Goal: Information Seeking & Learning: Learn about a topic

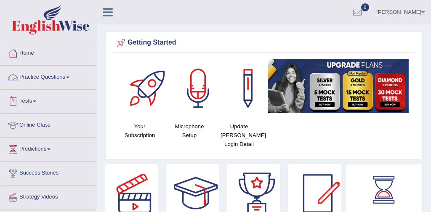
click at [52, 77] on link "Practice Questions" at bounding box center [48, 76] width 96 height 21
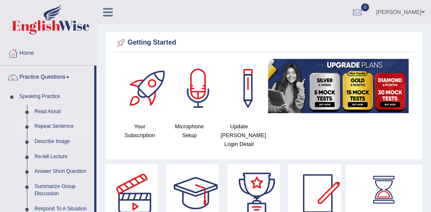
click at [59, 129] on link "Repeat Sentence" at bounding box center [63, 126] width 64 height 15
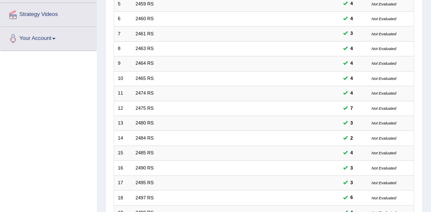
scroll to position [273, 0]
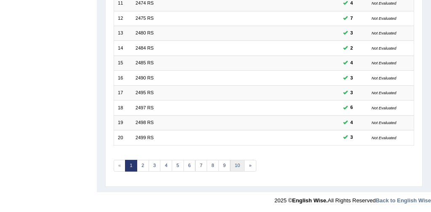
click at [234, 165] on link "10" at bounding box center [237, 166] width 15 height 12
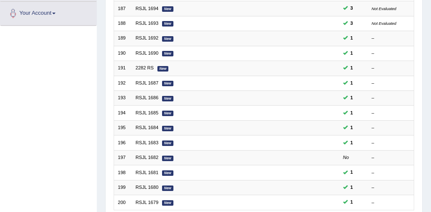
scroll to position [211, 0]
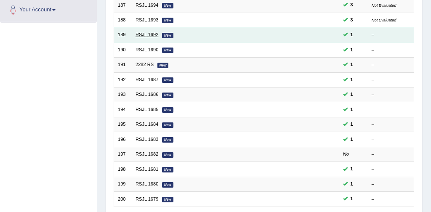
click at [143, 36] on link "RSJL 1692" at bounding box center [147, 34] width 23 height 5
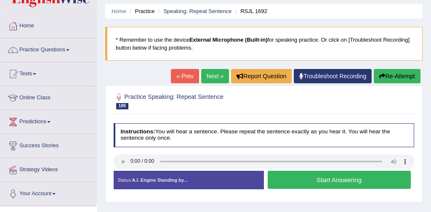
scroll to position [27, 0]
click at [322, 181] on button "Start Answering" at bounding box center [339, 180] width 143 height 18
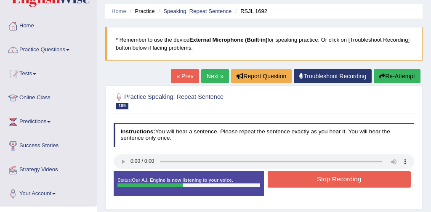
click at [328, 180] on button "Stop Recording" at bounding box center [339, 179] width 143 height 16
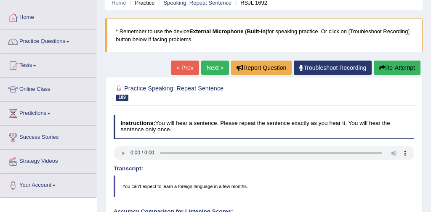
scroll to position [20, 0]
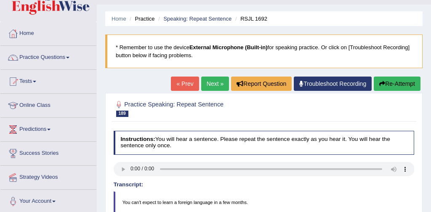
click at [211, 83] on link "Next »" at bounding box center [215, 84] width 28 height 14
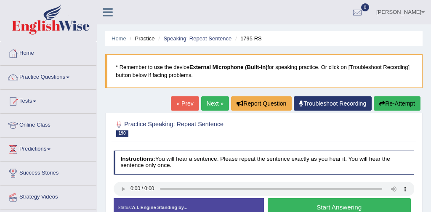
scroll to position [32, 0]
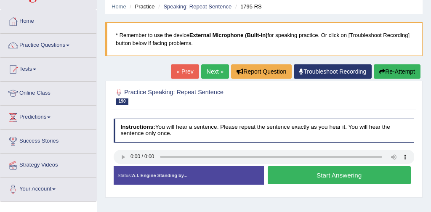
click at [346, 173] on button "Start Answering" at bounding box center [339, 175] width 143 height 18
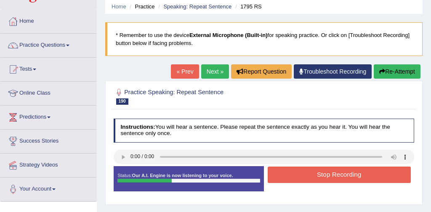
click at [338, 173] on button "Stop Recording" at bounding box center [339, 175] width 143 height 16
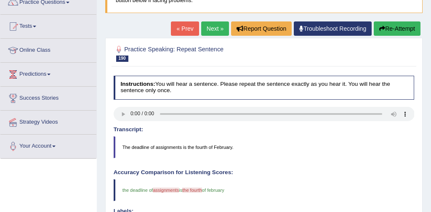
scroll to position [64, 0]
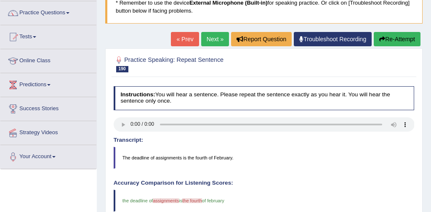
click at [399, 35] on button "Re-Attempt" at bounding box center [397, 39] width 47 height 14
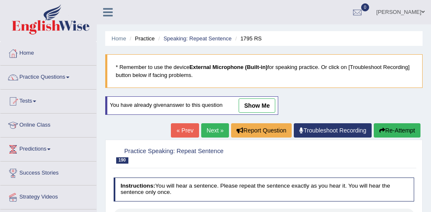
scroll to position [71, 0]
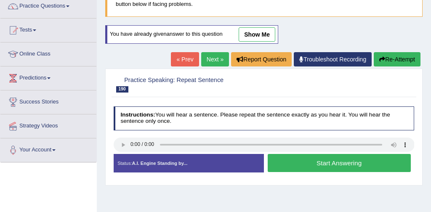
click at [311, 160] on button "Start Answering" at bounding box center [339, 163] width 143 height 18
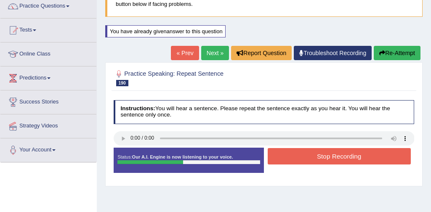
click at [316, 159] on button "Stop Recording" at bounding box center [339, 156] width 143 height 16
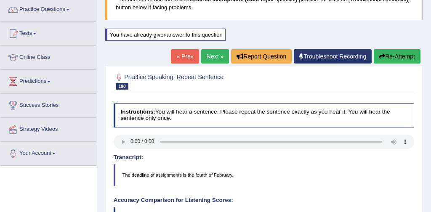
scroll to position [60, 0]
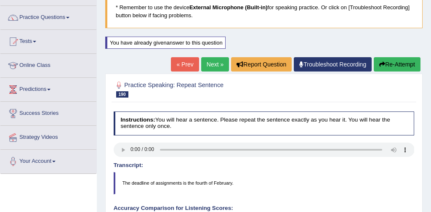
click at [396, 66] on button "Re-Attempt" at bounding box center [397, 64] width 47 height 14
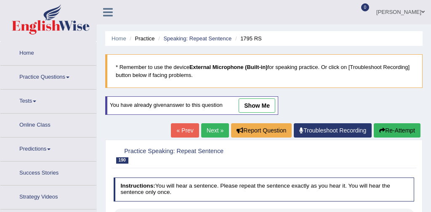
scroll to position [60, 0]
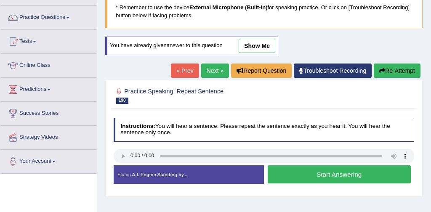
click at [323, 173] on button "Start Answering" at bounding box center [339, 174] width 143 height 18
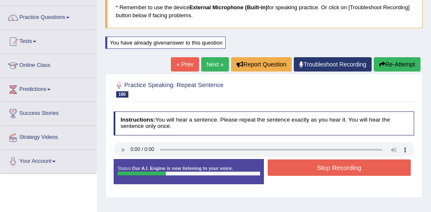
click at [341, 168] on button "Stop Recording" at bounding box center [339, 168] width 143 height 16
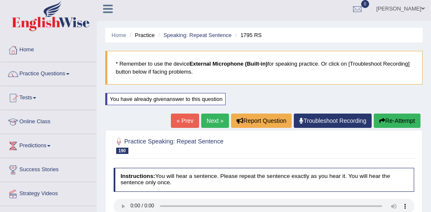
scroll to position [0, 0]
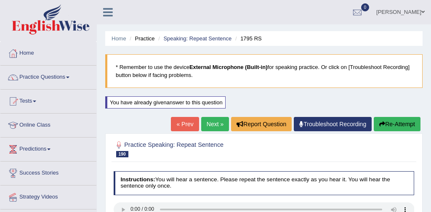
click at [211, 124] on link "Next »" at bounding box center [215, 124] width 28 height 14
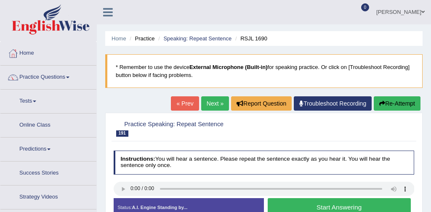
scroll to position [49, 0]
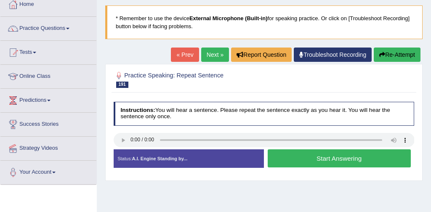
click at [321, 158] on button "Start Answering" at bounding box center [339, 158] width 143 height 18
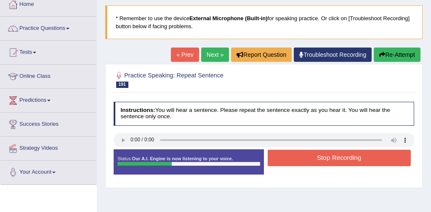
click at [340, 156] on button "Stop Recording" at bounding box center [339, 158] width 143 height 16
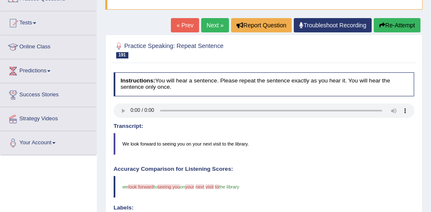
scroll to position [0, 0]
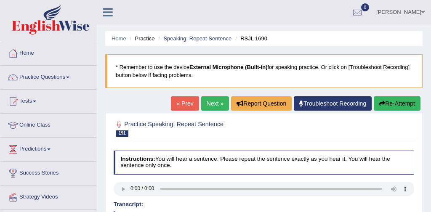
click at [210, 102] on link "Next »" at bounding box center [215, 103] width 28 height 14
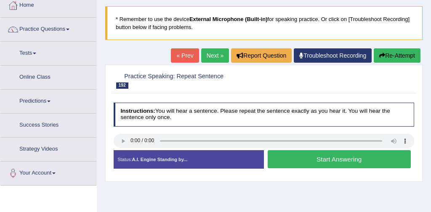
scroll to position [48, 0]
click at [311, 157] on button "Start Answering" at bounding box center [339, 159] width 143 height 18
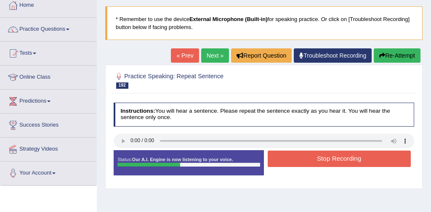
click at [324, 156] on button "Stop Recording" at bounding box center [339, 159] width 143 height 16
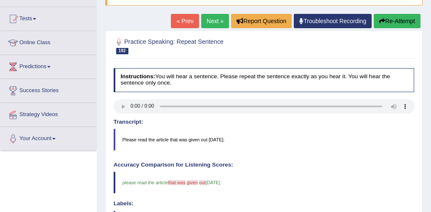
scroll to position [82, 0]
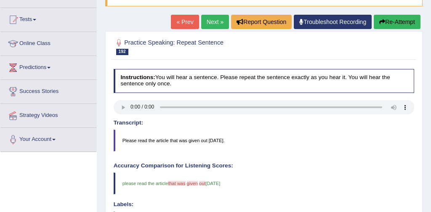
click at [210, 19] on link "Next »" at bounding box center [215, 22] width 28 height 14
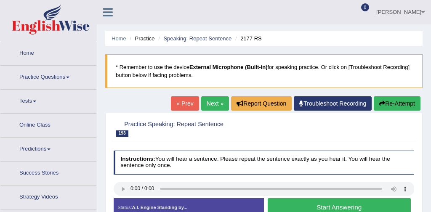
scroll to position [48, 0]
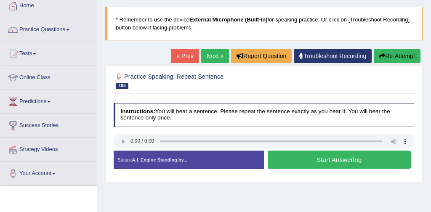
click at [343, 159] on button "Start Answering" at bounding box center [339, 160] width 143 height 18
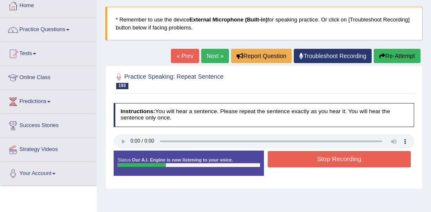
click at [343, 159] on button "Stop Recording" at bounding box center [339, 159] width 143 height 16
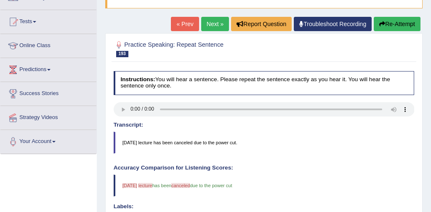
scroll to position [72, 0]
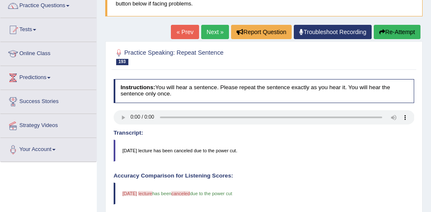
click at [211, 32] on link "Next »" at bounding box center [215, 32] width 28 height 14
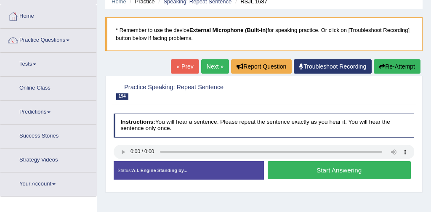
scroll to position [37, 0]
click at [348, 169] on button "Start Answering" at bounding box center [339, 170] width 143 height 18
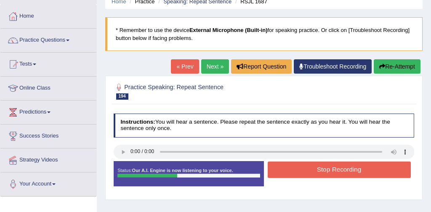
click at [348, 170] on button "Stop Recording" at bounding box center [339, 170] width 143 height 16
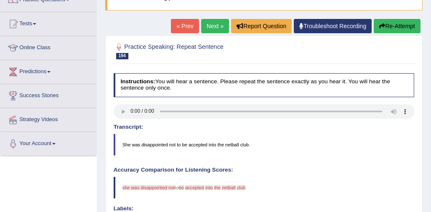
scroll to position [77, 0]
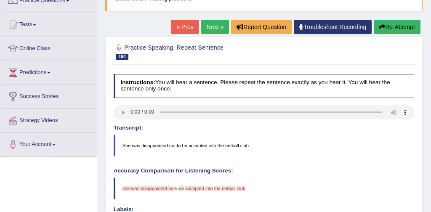
click at [391, 27] on button "Re-Attempt" at bounding box center [397, 27] width 47 height 14
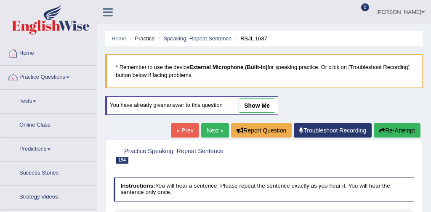
scroll to position [98, 0]
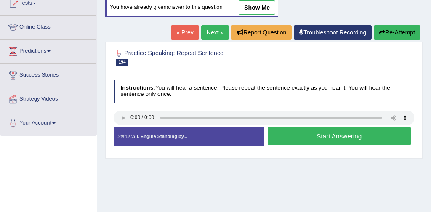
click at [334, 134] on button "Start Answering" at bounding box center [339, 136] width 143 height 18
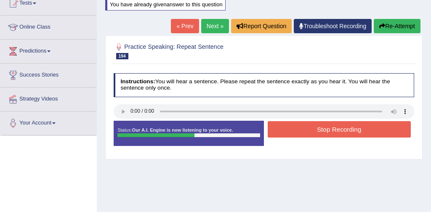
click at [354, 128] on button "Stop Recording" at bounding box center [339, 129] width 143 height 16
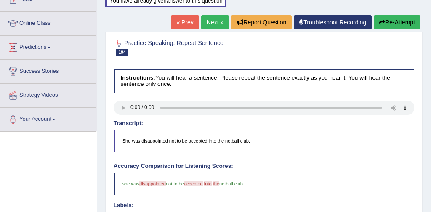
scroll to position [100, 0]
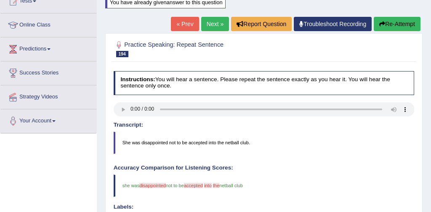
click at [213, 25] on link "Next »" at bounding box center [215, 24] width 28 height 14
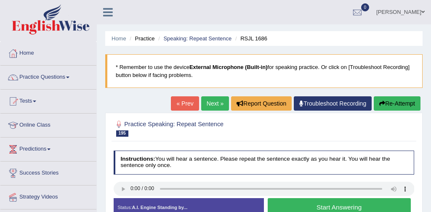
click at [335, 203] on button "Start Answering" at bounding box center [339, 207] width 143 height 18
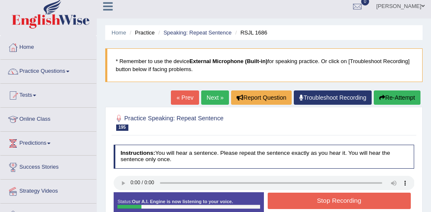
scroll to position [27, 0]
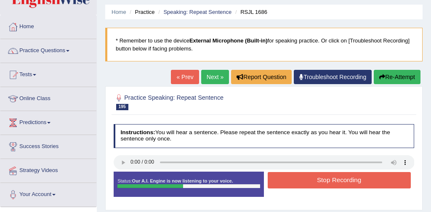
click at [344, 179] on button "Stop Recording" at bounding box center [339, 180] width 143 height 16
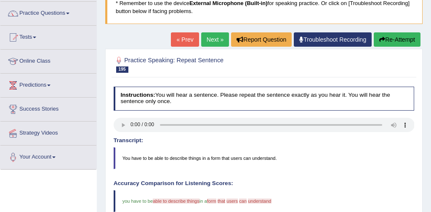
scroll to position [66, 0]
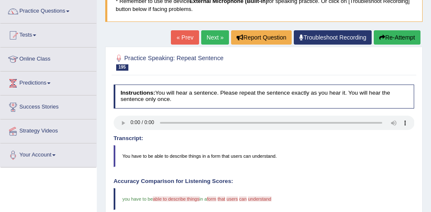
click at [210, 35] on link "Next »" at bounding box center [215, 37] width 28 height 14
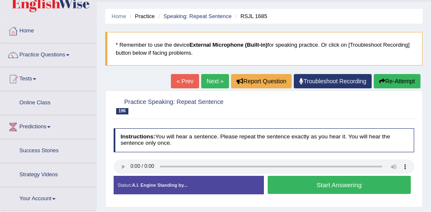
scroll to position [22, 0]
click at [343, 183] on button "Start Answering" at bounding box center [339, 185] width 143 height 18
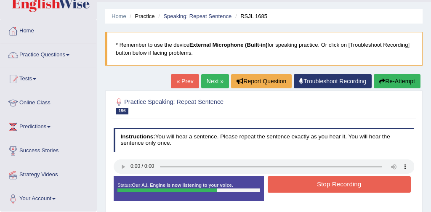
click at [343, 183] on button "Stop Recording" at bounding box center [339, 184] width 143 height 16
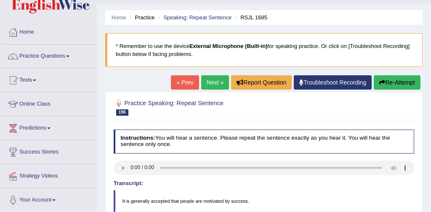
scroll to position [3, 0]
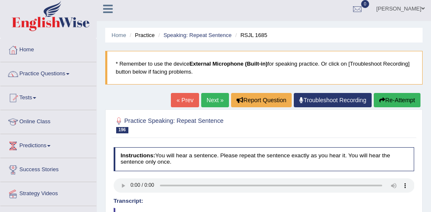
click at [213, 98] on link "Next »" at bounding box center [215, 100] width 28 height 14
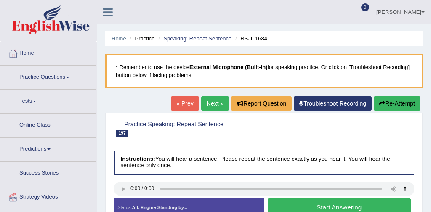
scroll to position [35, 0]
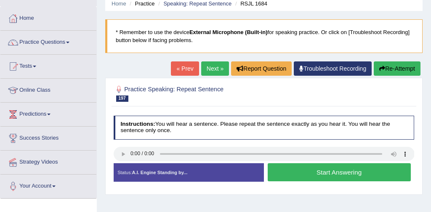
click at [333, 170] on button "Start Answering" at bounding box center [339, 172] width 143 height 18
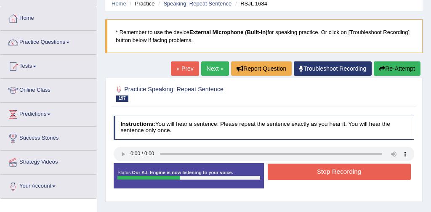
click at [351, 170] on button "Stop Recording" at bounding box center [339, 172] width 143 height 16
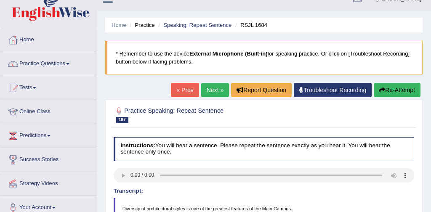
scroll to position [0, 0]
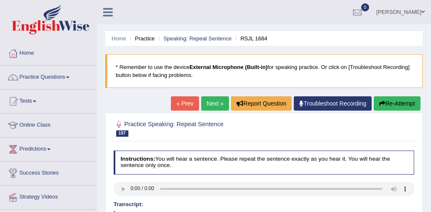
click at [407, 101] on button "Re-Attempt" at bounding box center [397, 103] width 47 height 14
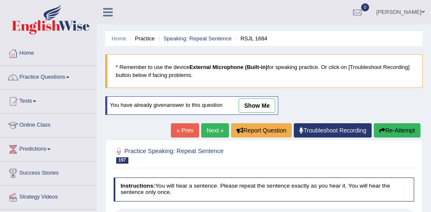
scroll to position [39, 0]
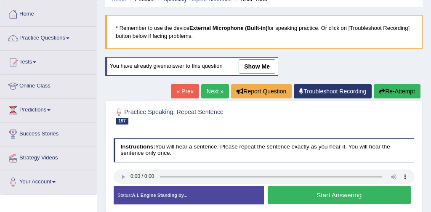
click at [321, 194] on button "Start Answering" at bounding box center [339, 195] width 143 height 18
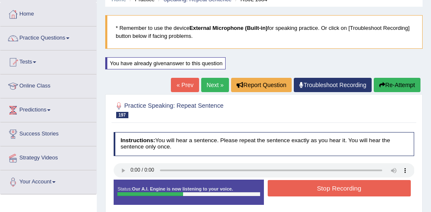
click at [326, 193] on button "Stop Recording" at bounding box center [339, 188] width 143 height 16
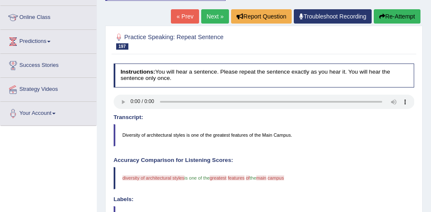
scroll to position [106, 0]
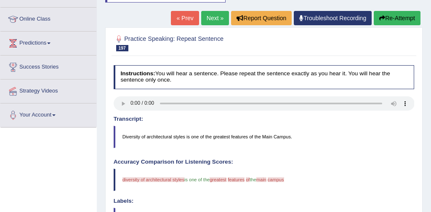
click at [213, 19] on link "Next »" at bounding box center [215, 18] width 28 height 14
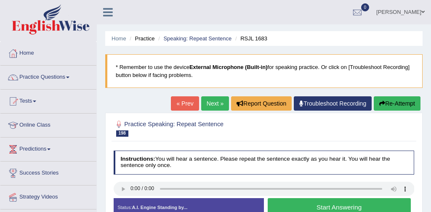
scroll to position [32, 0]
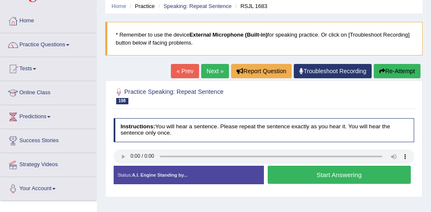
click at [317, 176] on button "Start Answering" at bounding box center [339, 175] width 143 height 18
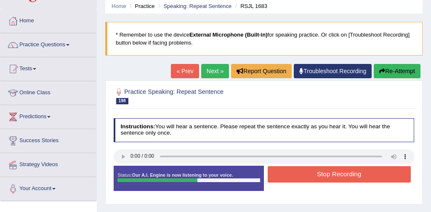
click at [343, 174] on button "Stop Recording" at bounding box center [339, 174] width 143 height 16
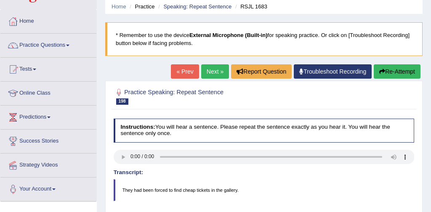
scroll to position [10, 0]
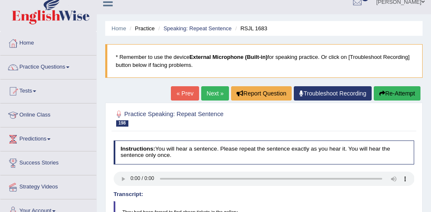
click at [207, 93] on link "Next »" at bounding box center [215, 93] width 28 height 14
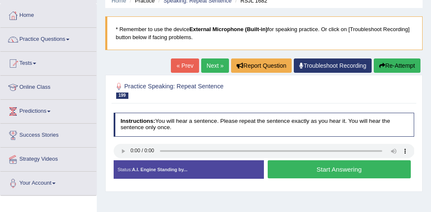
scroll to position [47, 0]
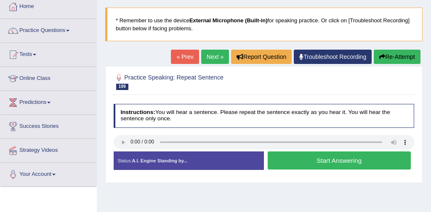
click at [347, 161] on button "Start Answering" at bounding box center [339, 161] width 143 height 18
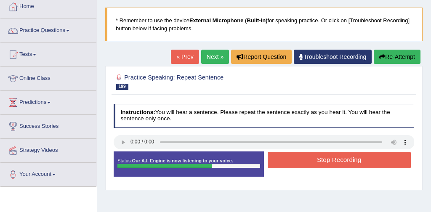
click at [358, 161] on button "Stop Recording" at bounding box center [339, 160] width 143 height 16
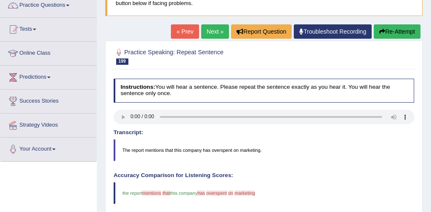
scroll to position [96, 0]
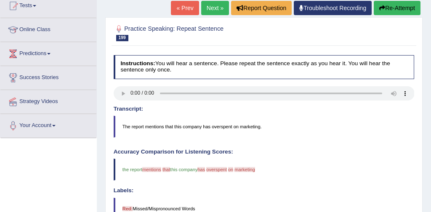
click at [396, 5] on button "Re-Attempt" at bounding box center [397, 8] width 47 height 14
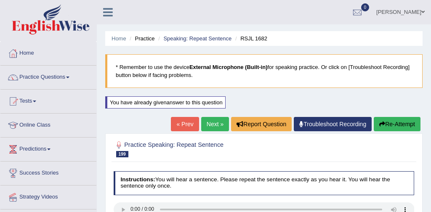
scroll to position [96, 0]
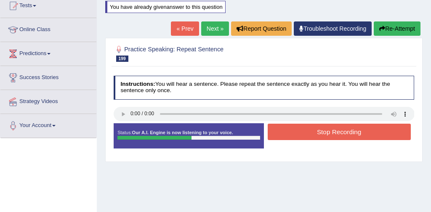
click at [323, 130] on button "Stop Recording" at bounding box center [339, 132] width 143 height 16
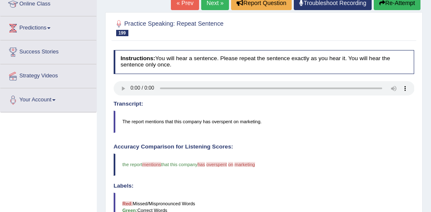
scroll to position [120, 0]
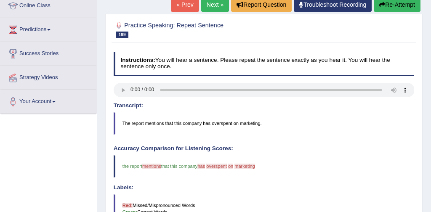
click at [400, 5] on button "Re-Attempt" at bounding box center [397, 4] width 47 height 14
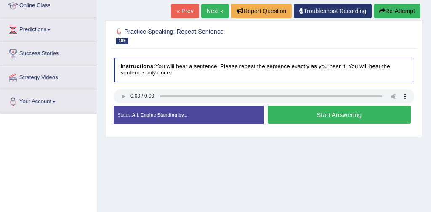
scroll to position [120, 0]
click at [334, 114] on button "Start Answering" at bounding box center [339, 115] width 143 height 18
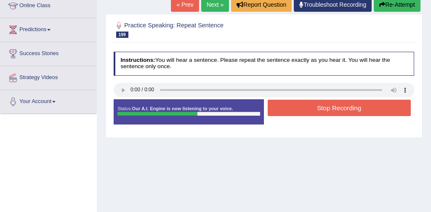
click at [337, 110] on button "Stop Recording" at bounding box center [339, 108] width 143 height 16
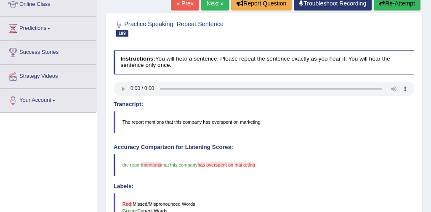
scroll to position [119, 0]
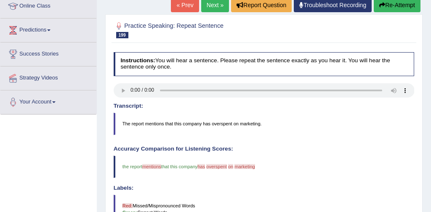
click at [214, 7] on link "Next »" at bounding box center [215, 5] width 28 height 14
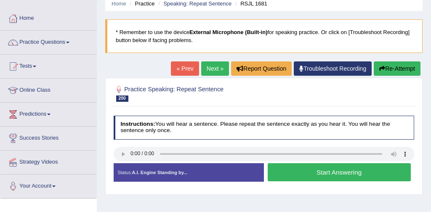
scroll to position [35, 0]
click at [317, 170] on button "Start Answering" at bounding box center [339, 172] width 143 height 18
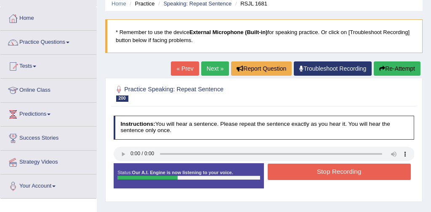
click at [317, 170] on button "Stop Recording" at bounding box center [339, 172] width 143 height 16
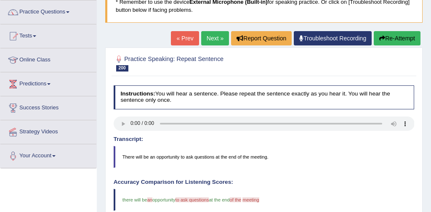
scroll to position [59, 0]
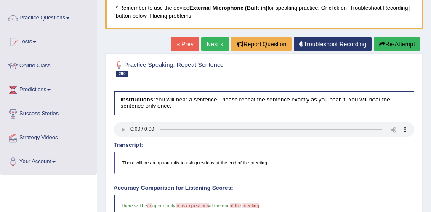
click at [215, 43] on link "Next »" at bounding box center [215, 44] width 28 height 14
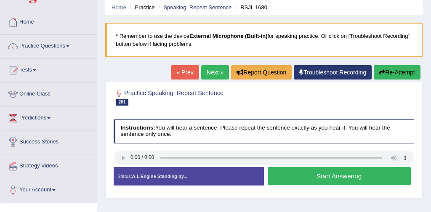
scroll to position [32, 0]
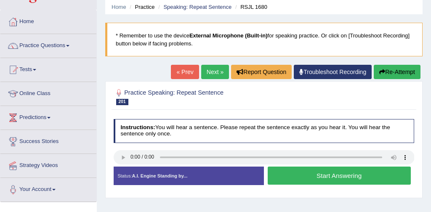
click at [334, 176] on button "Start Answering" at bounding box center [339, 176] width 143 height 18
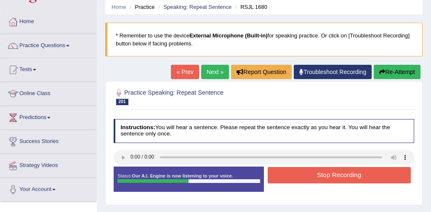
click at [334, 176] on button "Stop Recording" at bounding box center [339, 175] width 143 height 16
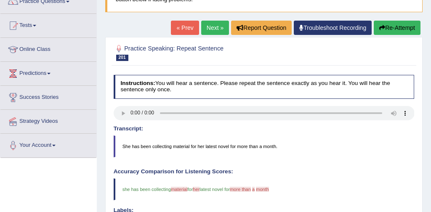
scroll to position [75, 0]
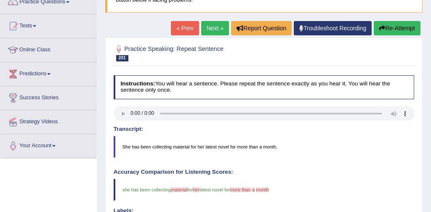
click at [206, 28] on link "Next »" at bounding box center [215, 28] width 28 height 14
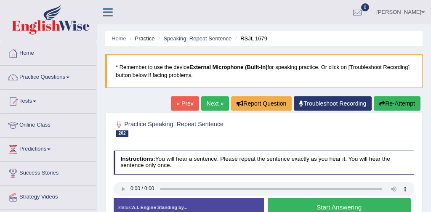
scroll to position [40, 0]
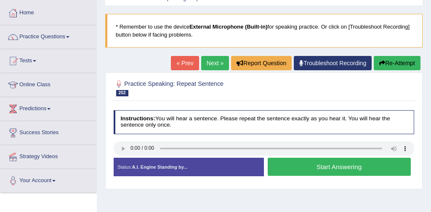
click at [334, 166] on button "Start Answering" at bounding box center [339, 167] width 143 height 18
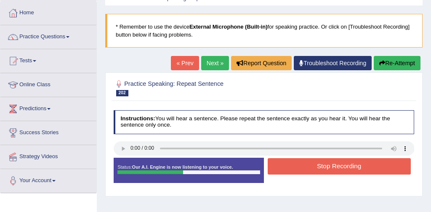
click at [345, 167] on button "Stop Recording" at bounding box center [339, 166] width 143 height 16
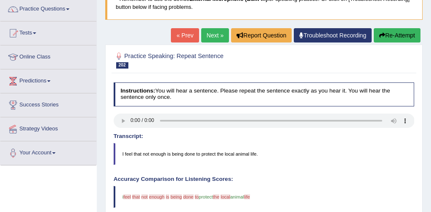
scroll to position [67, 0]
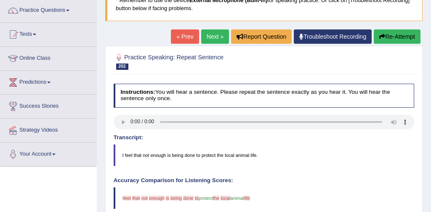
click at [403, 36] on button "Re-Attempt" at bounding box center [397, 36] width 47 height 14
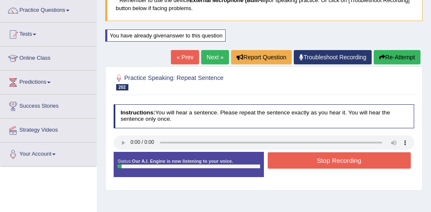
scroll to position [67, 0]
click at [346, 159] on button "Stop Recording" at bounding box center [339, 160] width 143 height 16
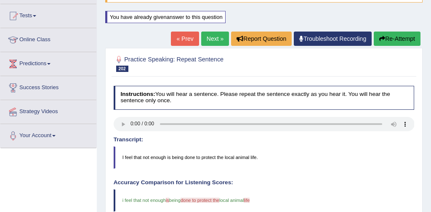
scroll to position [85, 0]
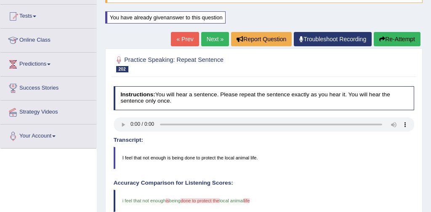
click at [207, 37] on link "Next »" at bounding box center [215, 39] width 28 height 14
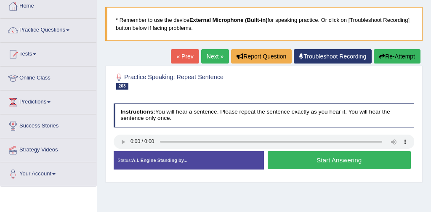
scroll to position [47, 0]
click at [331, 159] on button "Start Answering" at bounding box center [339, 160] width 143 height 18
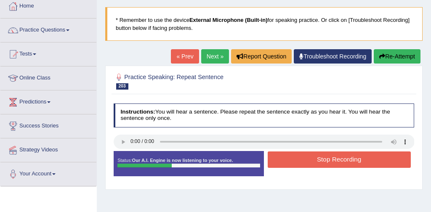
click at [331, 159] on button "Stop Recording" at bounding box center [339, 160] width 143 height 16
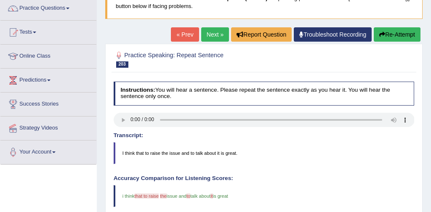
scroll to position [65, 0]
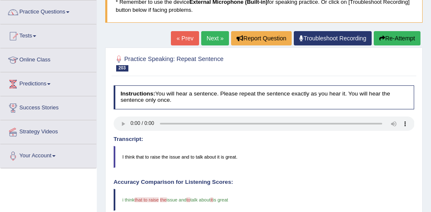
click at [211, 36] on link "Next »" at bounding box center [215, 38] width 28 height 14
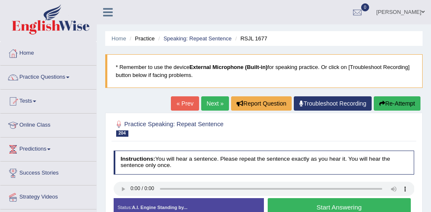
scroll to position [43, 0]
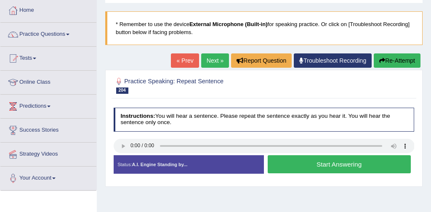
click at [335, 166] on button "Start Answering" at bounding box center [339, 164] width 143 height 18
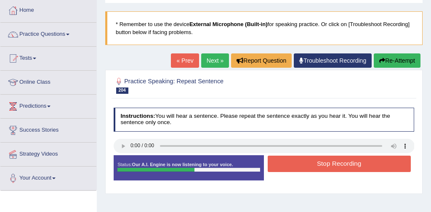
click at [353, 165] on button "Stop Recording" at bounding box center [339, 164] width 143 height 16
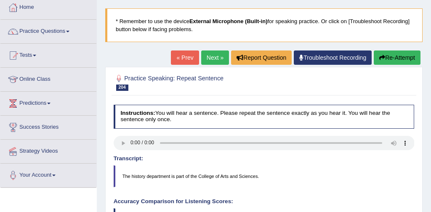
scroll to position [31, 0]
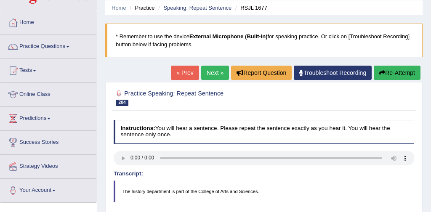
click at [209, 72] on link "Next »" at bounding box center [215, 73] width 28 height 14
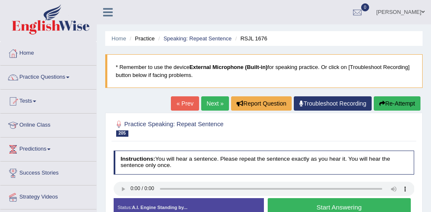
scroll to position [53, 0]
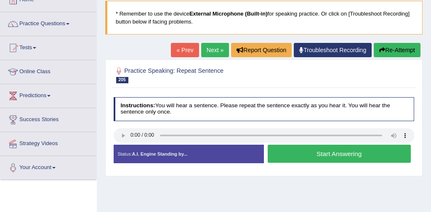
click at [345, 152] on button "Start Answering" at bounding box center [339, 154] width 143 height 18
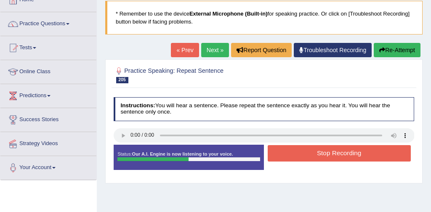
click at [359, 156] on button "Stop Recording" at bounding box center [339, 153] width 143 height 16
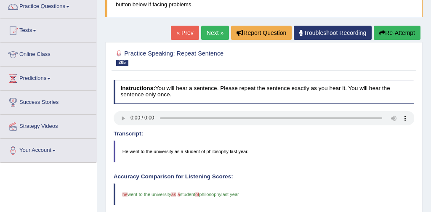
scroll to position [69, 0]
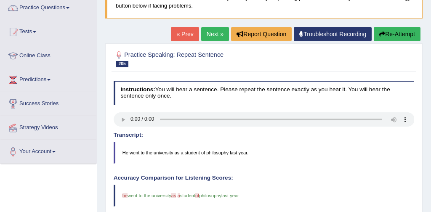
click at [211, 34] on link "Next »" at bounding box center [215, 34] width 28 height 14
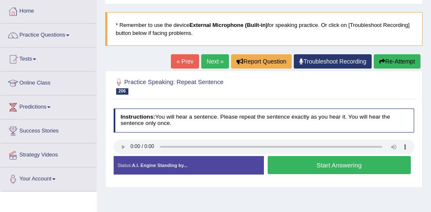
scroll to position [42, 0]
click at [338, 165] on button "Start Answering" at bounding box center [339, 165] width 143 height 18
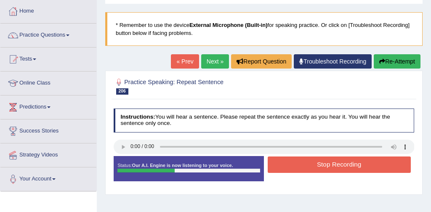
click at [338, 165] on button "Stop Recording" at bounding box center [339, 165] width 143 height 16
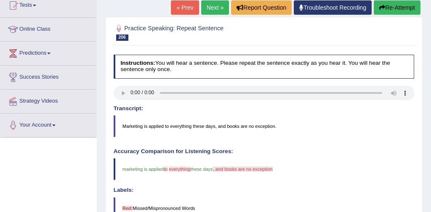
scroll to position [95, 0]
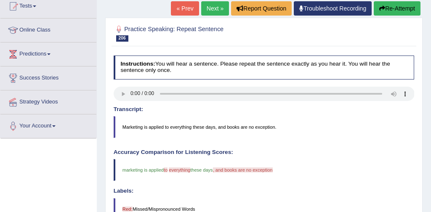
click at [400, 7] on button "Re-Attempt" at bounding box center [397, 8] width 47 height 14
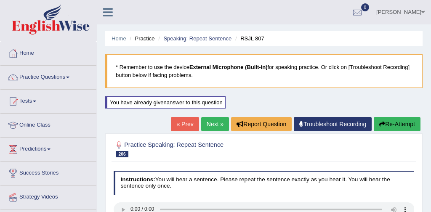
scroll to position [95, 0]
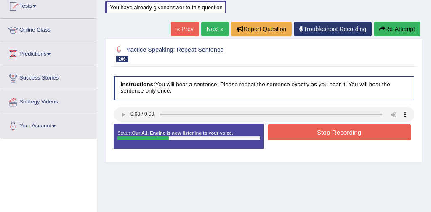
click at [335, 131] on button "Stop Recording" at bounding box center [339, 132] width 143 height 16
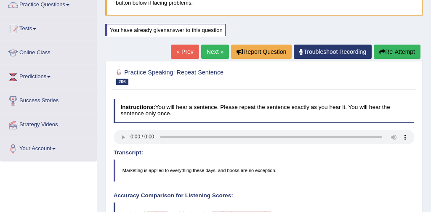
scroll to position [71, 0]
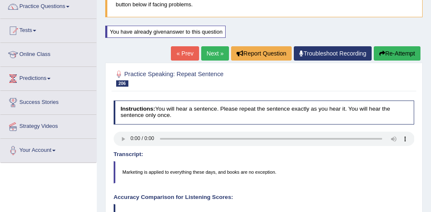
click at [389, 53] on button "Re-Attempt" at bounding box center [397, 53] width 47 height 14
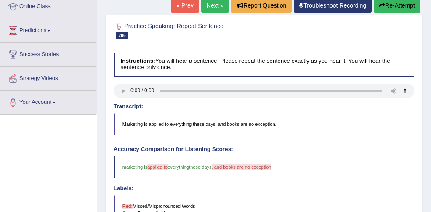
scroll to position [120, 0]
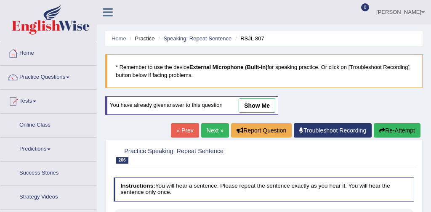
scroll to position [157, 0]
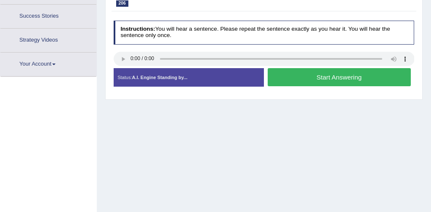
click at [343, 76] on button "Start Answering" at bounding box center [339, 77] width 143 height 18
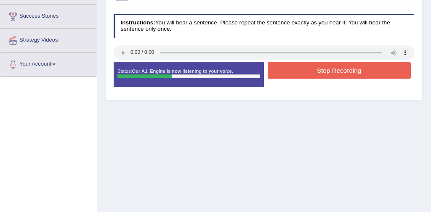
click at [344, 75] on button "Stop Recording" at bounding box center [339, 70] width 143 height 16
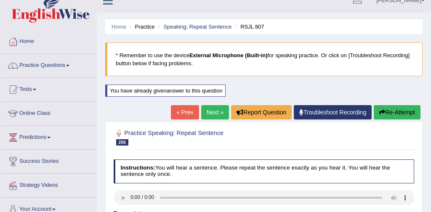
scroll to position [4, 0]
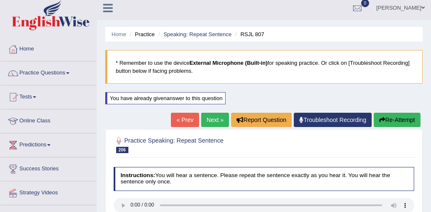
click at [212, 120] on link "Next »" at bounding box center [215, 120] width 28 height 14
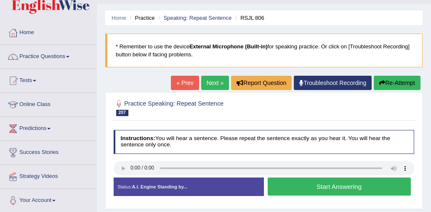
scroll to position [25, 0]
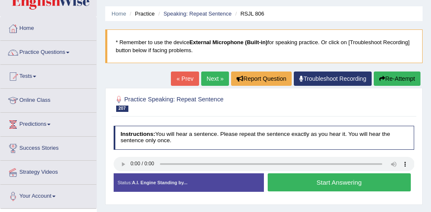
click at [351, 183] on button "Start Answering" at bounding box center [339, 182] width 143 height 18
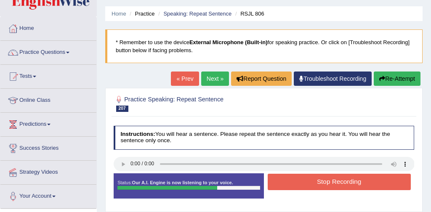
click at [324, 186] on button "Stop Recording" at bounding box center [339, 182] width 143 height 16
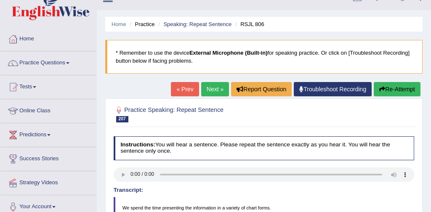
scroll to position [0, 0]
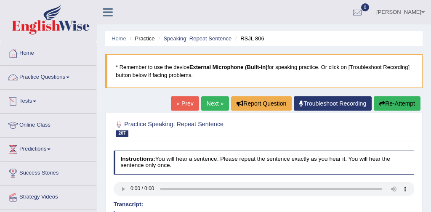
click at [44, 76] on link "Practice Questions" at bounding box center [48, 76] width 96 height 21
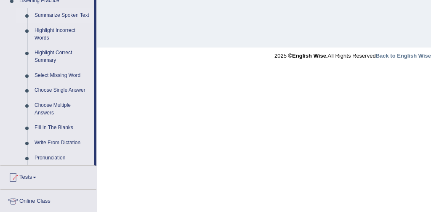
scroll to position [379, 0]
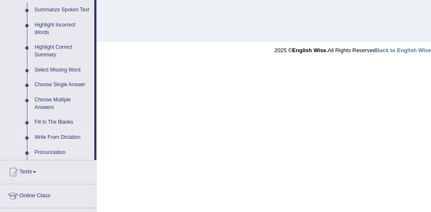
click at [73, 144] on link "Write From Dictation" at bounding box center [63, 137] width 64 height 15
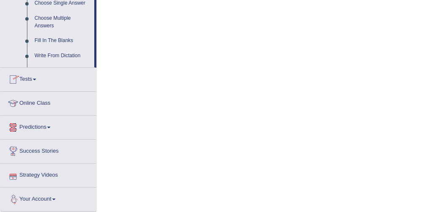
scroll to position [479, 0]
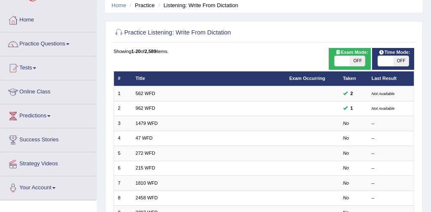
scroll to position [42, 0]
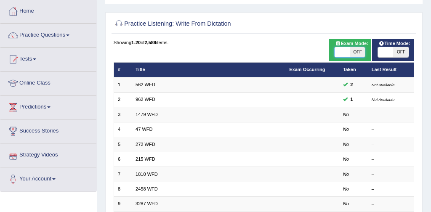
click at [341, 53] on span at bounding box center [342, 52] width 15 height 10
checkbox input "true"
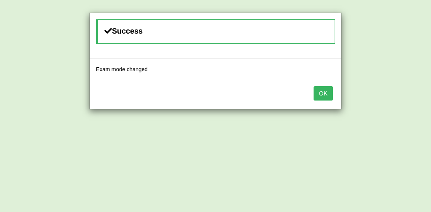
click at [327, 92] on button "OK" at bounding box center [323, 93] width 19 height 14
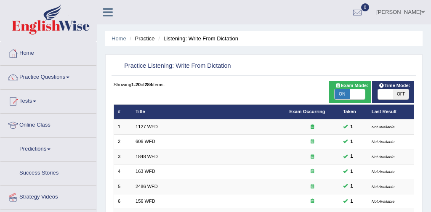
scroll to position [273, 0]
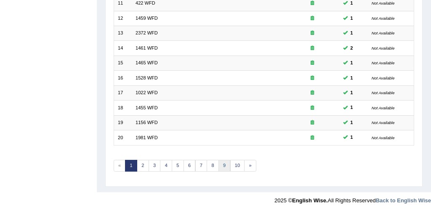
click at [222, 165] on link "9" at bounding box center [224, 166] width 12 height 12
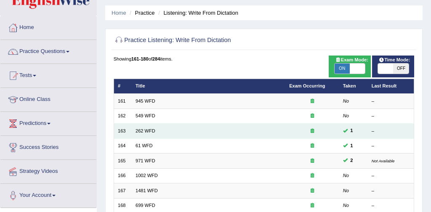
scroll to position [40, 0]
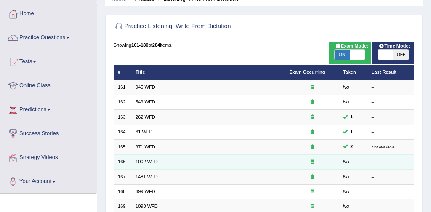
click at [149, 163] on link "1002 WFD" at bounding box center [147, 161] width 22 height 5
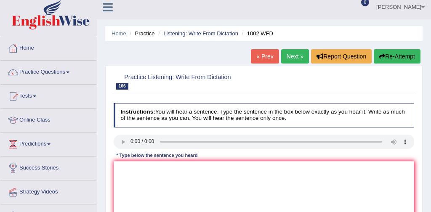
scroll to position [40, 0]
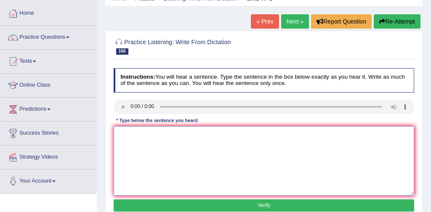
click at [128, 134] on textarea at bounding box center [264, 160] width 301 height 69
type textarea "Scientist recognized the different water mileocous to the contains."
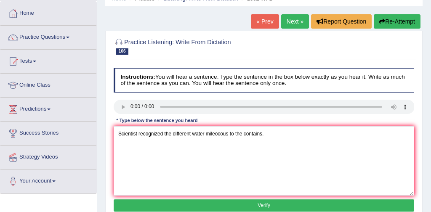
click at [220, 204] on button "Verify" at bounding box center [264, 205] width 301 height 12
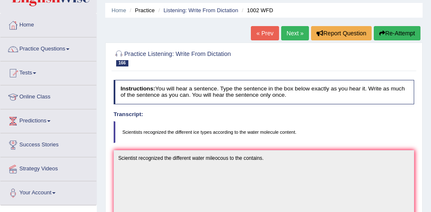
scroll to position [22, 0]
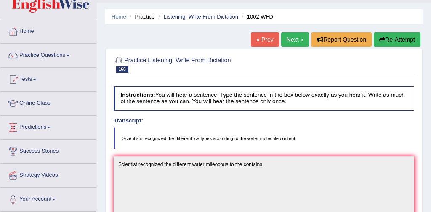
click at [290, 38] on link "Next »" at bounding box center [295, 39] width 28 height 14
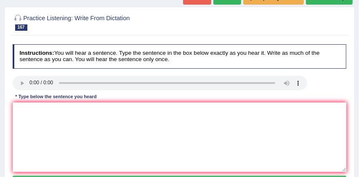
scroll to position [71, 0]
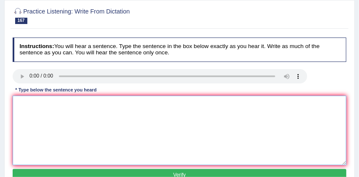
click at [19, 108] on textarea at bounding box center [180, 130] width 334 height 69
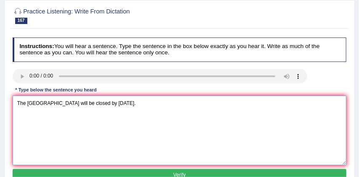
type textarea "The north North campus car park will be closed by sunday."
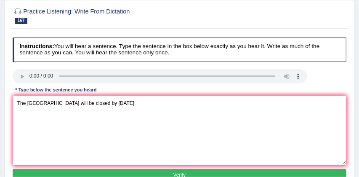
click at [139, 170] on button "Verify" at bounding box center [180, 175] width 334 height 12
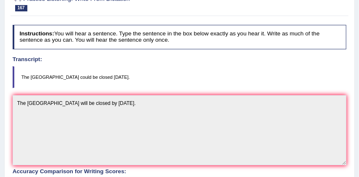
scroll to position [51, 0]
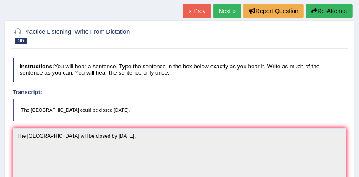
click at [222, 12] on link "Next »" at bounding box center [227, 11] width 28 height 14
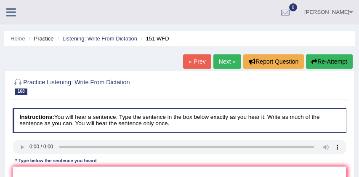
scroll to position [74, 0]
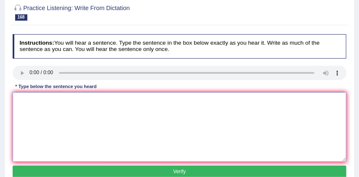
click at [21, 99] on textarea at bounding box center [180, 126] width 334 height 69
click at [85, 98] on textarea "The new research has been" at bounding box center [180, 126] width 334 height 69
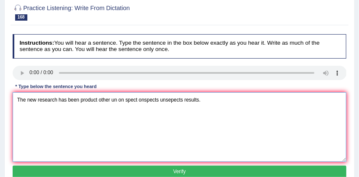
type textarea "The new research has been product other un on spect onspects unsepects results."
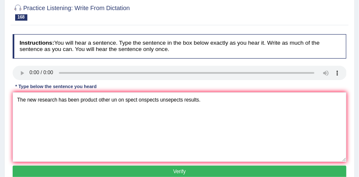
click at [143, 169] on button "Verify" at bounding box center [180, 171] width 334 height 12
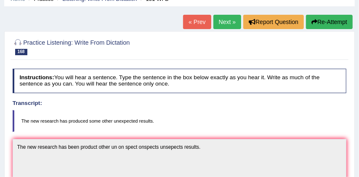
scroll to position [39, 0]
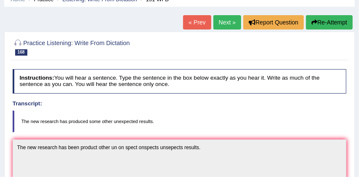
click at [227, 21] on link "Next »" at bounding box center [227, 22] width 28 height 14
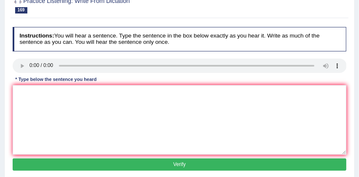
scroll to position [89, 0]
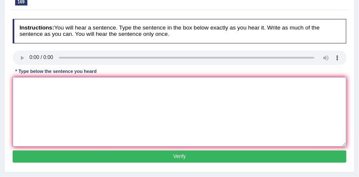
click at [21, 81] on textarea at bounding box center [180, 111] width 334 height 69
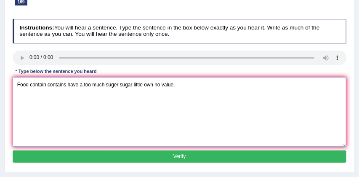
type textarea "Food contain contains have a too much suger sugar little own no value."
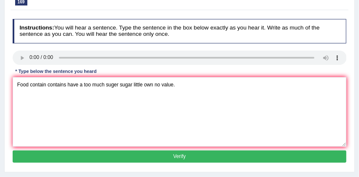
click at [138, 155] on button "Verify" at bounding box center [180, 156] width 334 height 12
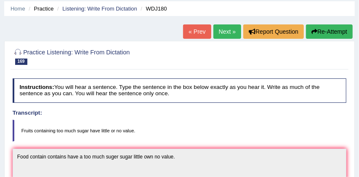
scroll to position [29, 0]
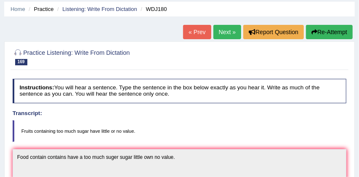
click at [223, 29] on link "Next »" at bounding box center [227, 32] width 28 height 14
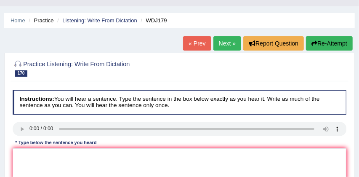
scroll to position [21, 0]
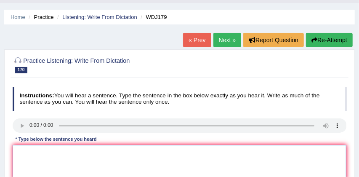
click at [29, 151] on textarea at bounding box center [180, 179] width 334 height 69
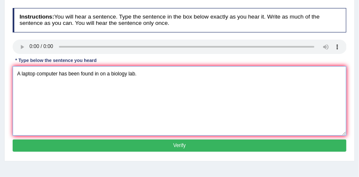
scroll to position [104, 0]
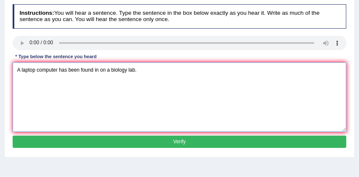
type textarea "A laptop computer has been found in on a biology lab."
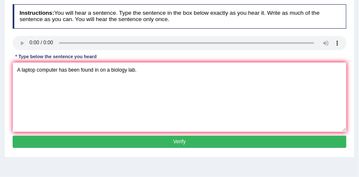
click at [100, 142] on button "Verify" at bounding box center [180, 142] width 334 height 12
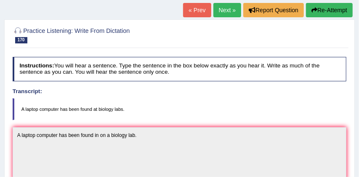
scroll to position [50, 0]
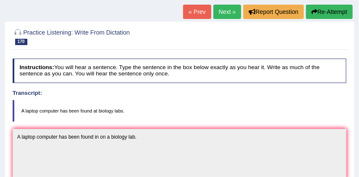
click at [221, 10] on link "Next »" at bounding box center [227, 12] width 28 height 14
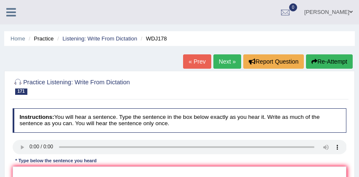
scroll to position [72, 0]
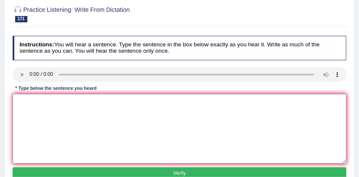
click at [18, 102] on textarea at bounding box center [180, 128] width 334 height 69
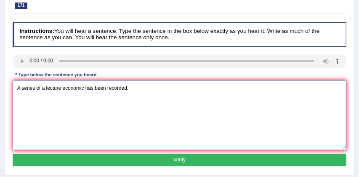
scroll to position [91, 0]
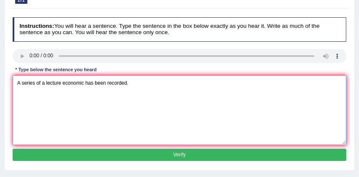
type textarea "A series of a lecture economic has been recorded."
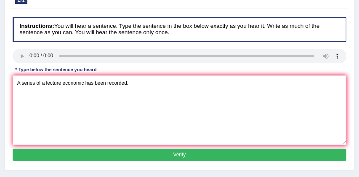
click at [156, 157] on button "Verify" at bounding box center [180, 155] width 334 height 12
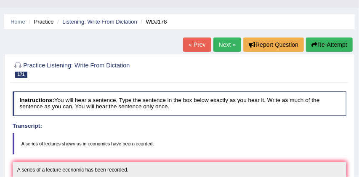
scroll to position [16, 0]
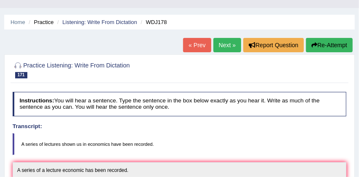
click at [225, 43] on link "Next »" at bounding box center [227, 45] width 28 height 14
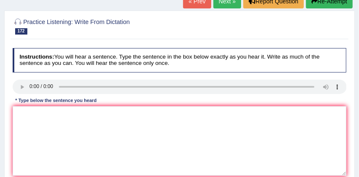
scroll to position [94, 0]
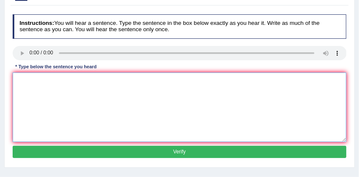
click at [27, 78] on textarea at bounding box center [180, 106] width 334 height 69
click at [72, 81] on textarea "His appointed as a" at bounding box center [180, 106] width 334 height 69
click at [120, 82] on textarea "His appointed as a ministreted of a culture" at bounding box center [180, 106] width 334 height 69
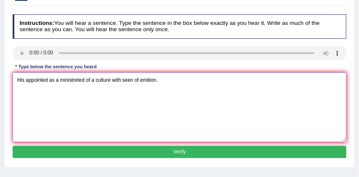
type textarea "His appointed as a ministreted of a culture with seen of emition."
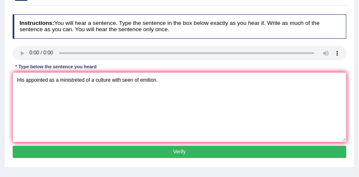
click at [141, 151] on button "Verify" at bounding box center [180, 152] width 334 height 12
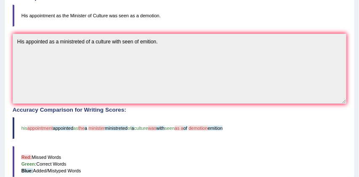
scroll to position [140, 0]
